Goal: Task Accomplishment & Management: Complete application form

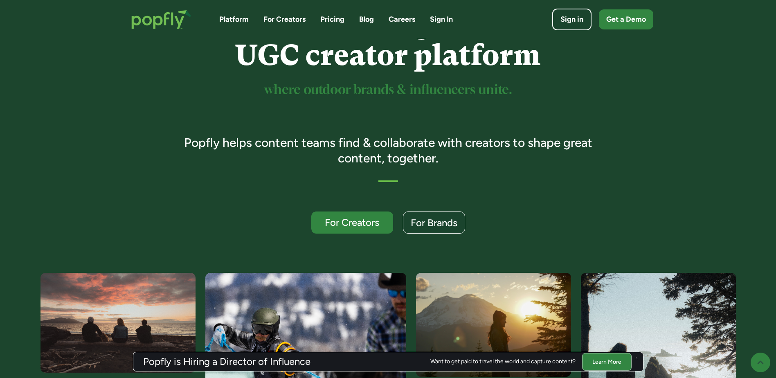
scroll to position [72, 0]
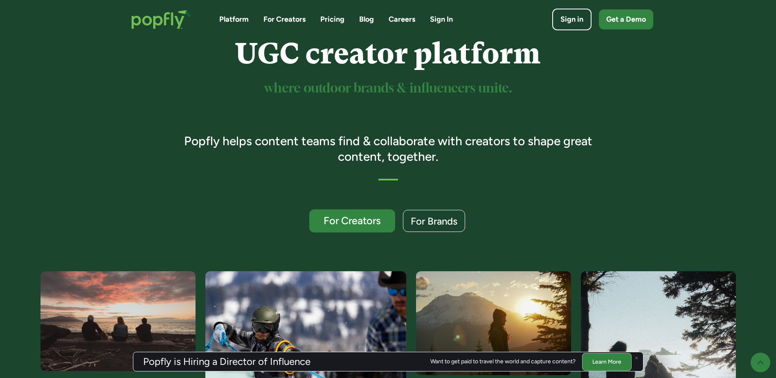
click at [343, 220] on div "For Creators" at bounding box center [352, 221] width 70 height 11
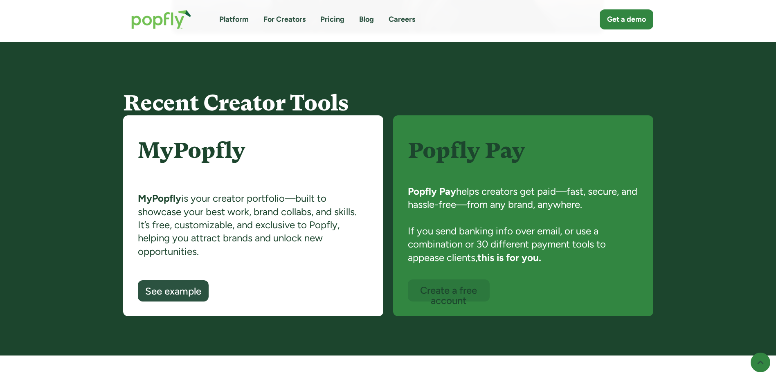
scroll to position [501, 0]
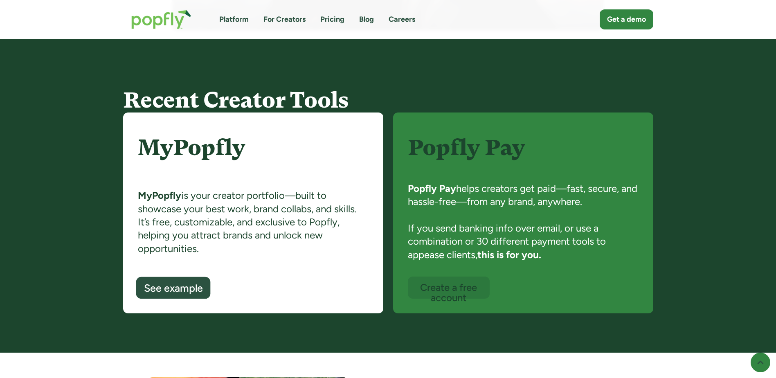
click at [202, 285] on div "See example" at bounding box center [173, 288] width 59 height 11
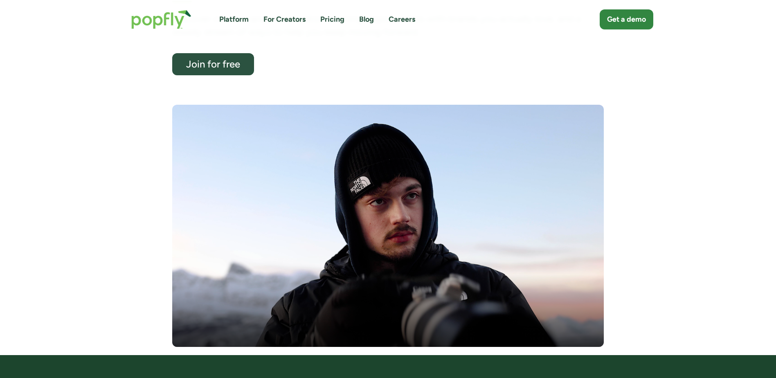
scroll to position [153, 0]
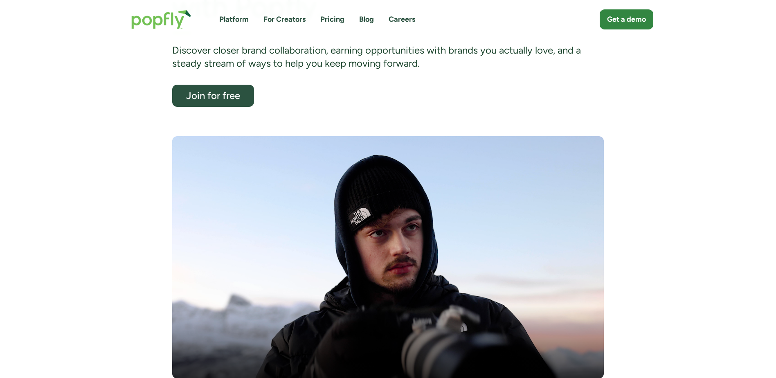
click at [337, 18] on link "Pricing" at bounding box center [332, 19] width 24 height 10
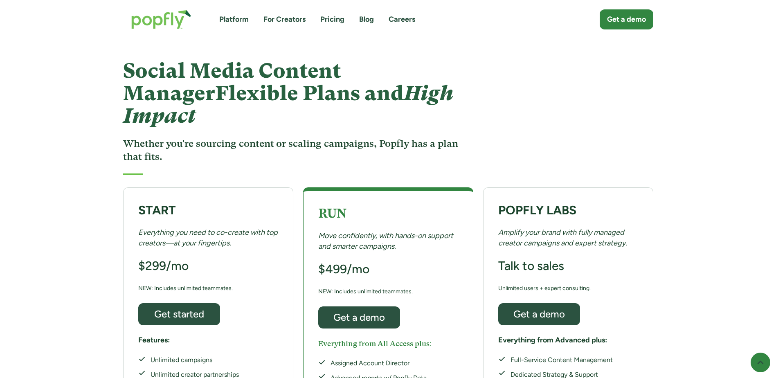
scroll to position [20, 0]
click at [280, 20] on link "For Creators" at bounding box center [284, 19] width 42 height 10
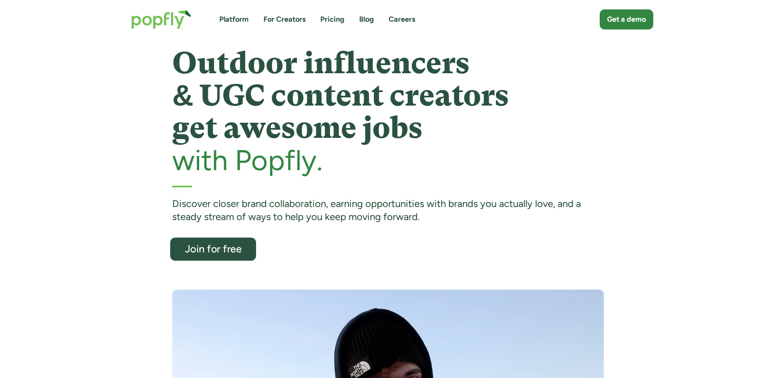
click at [214, 246] on div "Join for free" at bounding box center [213, 249] width 70 height 11
